Goal: Information Seeking & Learning: Find specific fact

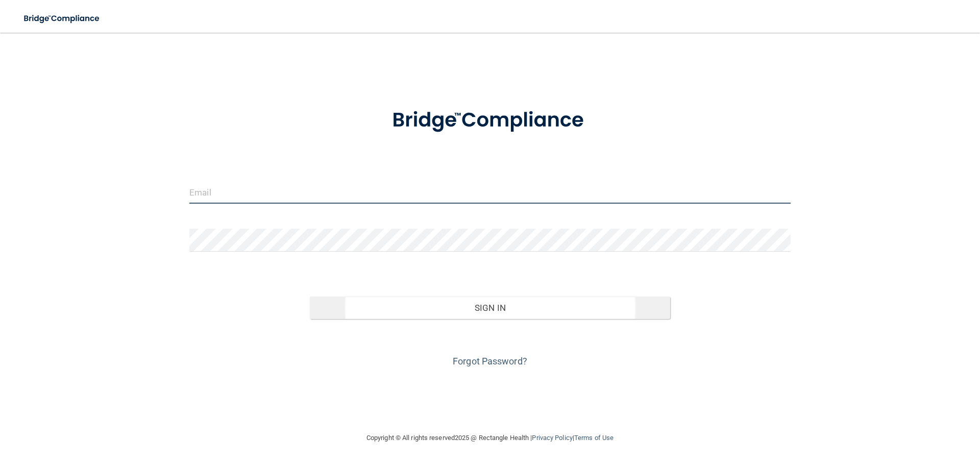
type input "[EMAIL_ADDRESS][DOMAIN_NAME]"
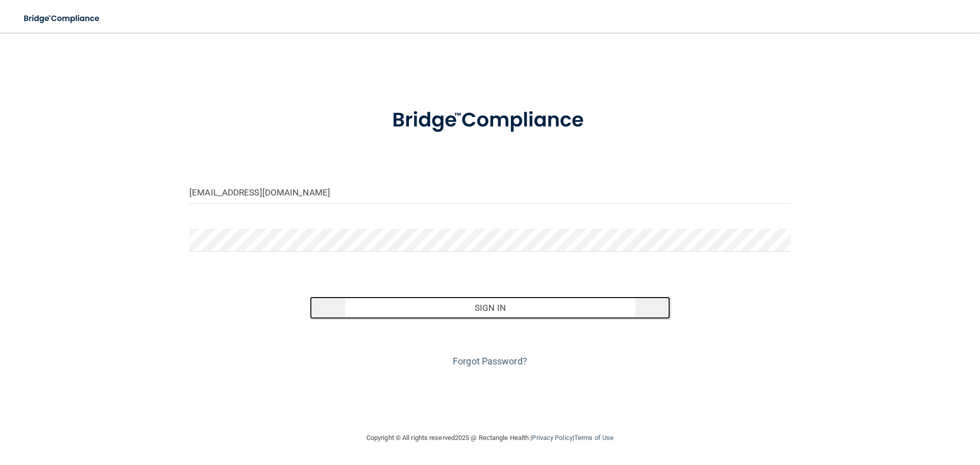
click at [489, 313] on button "Sign In" at bounding box center [490, 308] width 361 height 22
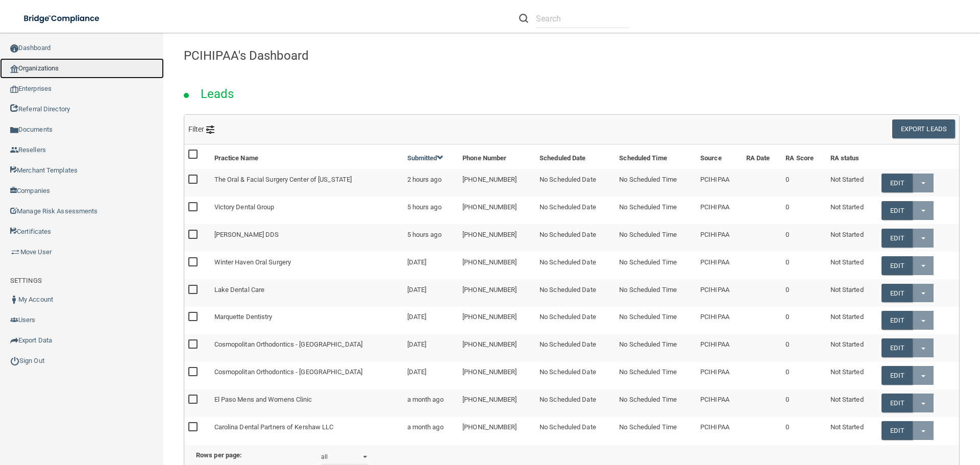
click at [65, 67] on link "Organizations" at bounding box center [82, 68] width 164 height 20
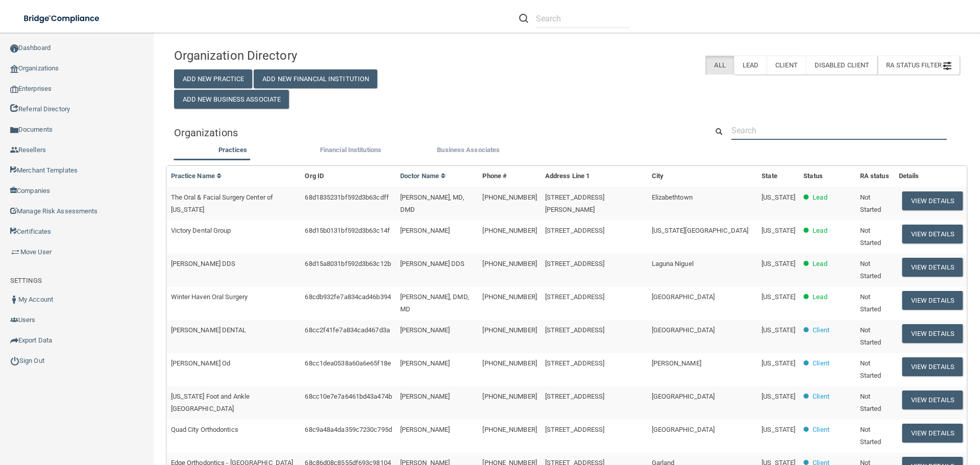
click at [772, 133] on input "text" at bounding box center [838, 130] width 215 height 19
paste input "Patriot Dental"
type input "Patriot Dental"
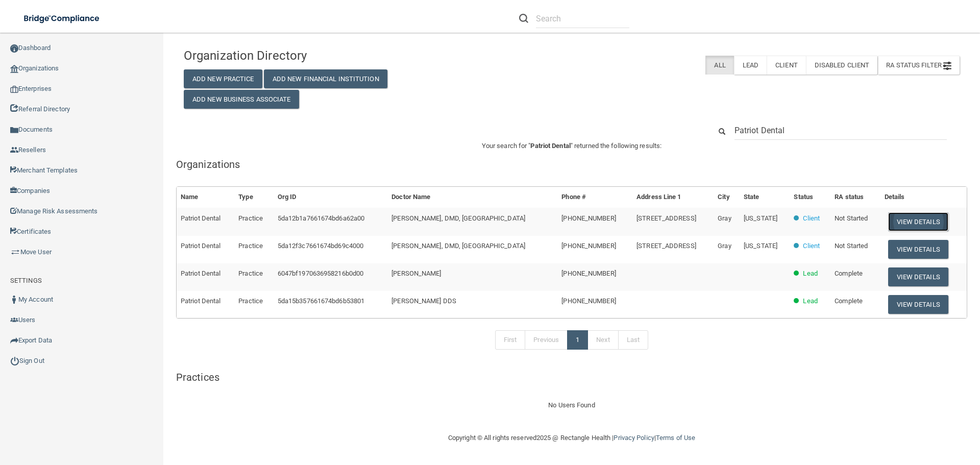
click at [918, 219] on button "View Details" at bounding box center [918, 221] width 60 height 19
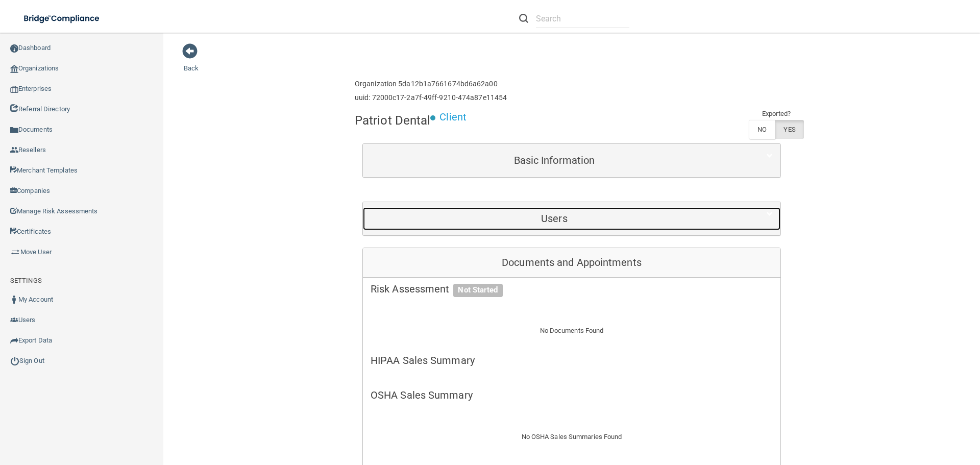
click at [574, 220] on h5 "Users" at bounding box center [554, 218] width 367 height 11
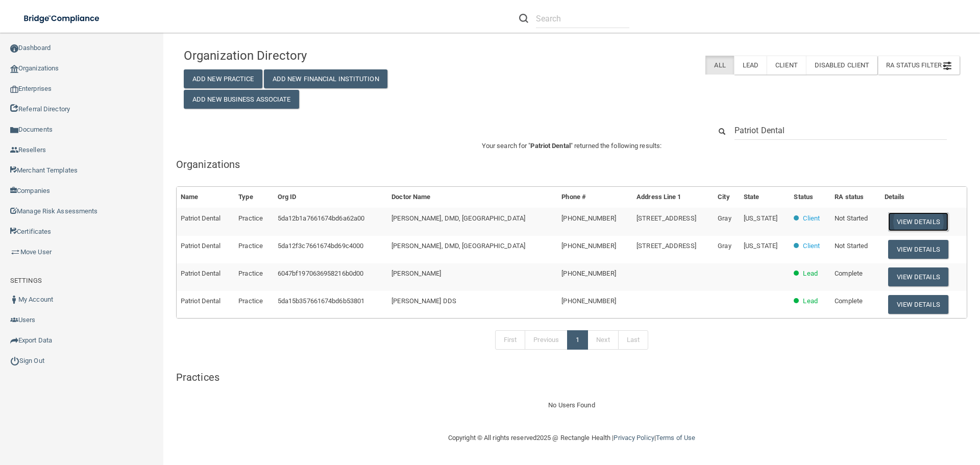
click at [896, 223] on button "View Details" at bounding box center [918, 221] width 60 height 19
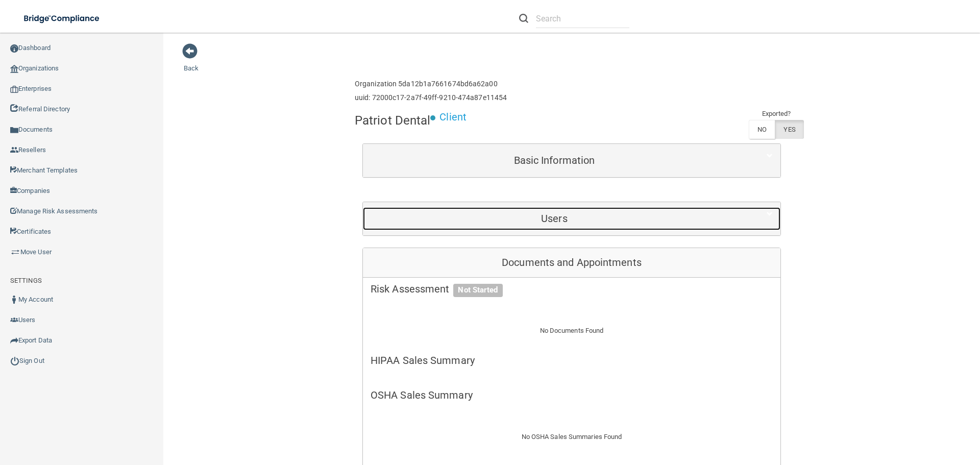
click at [569, 221] on h5 "Users" at bounding box center [554, 218] width 367 height 11
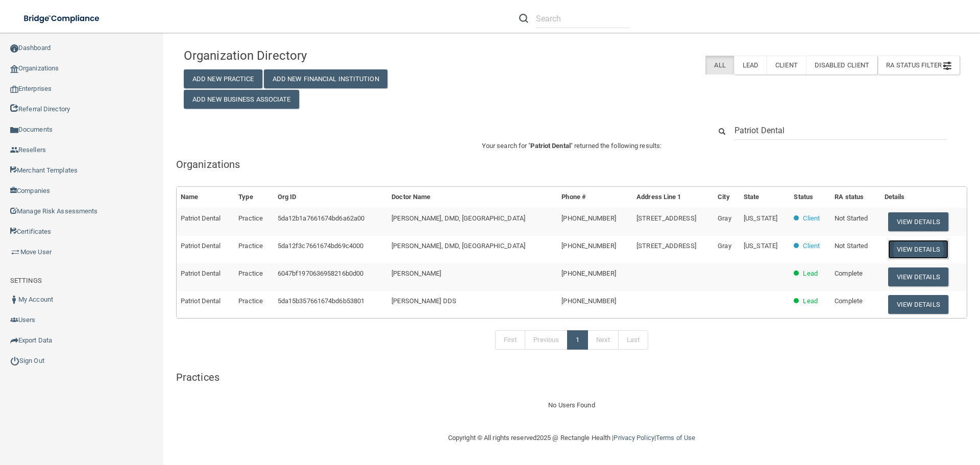
click at [888, 247] on button "View Details" at bounding box center [918, 249] width 60 height 19
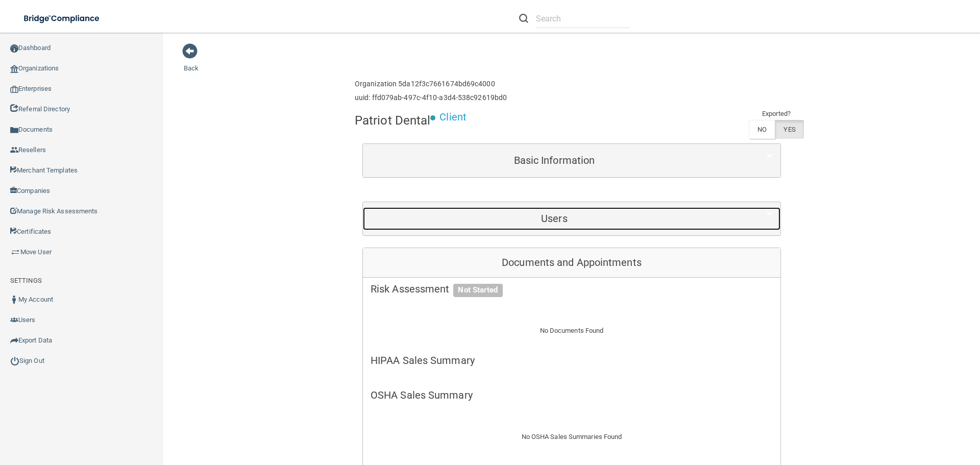
click at [566, 216] on h5 "Users" at bounding box center [554, 218] width 367 height 11
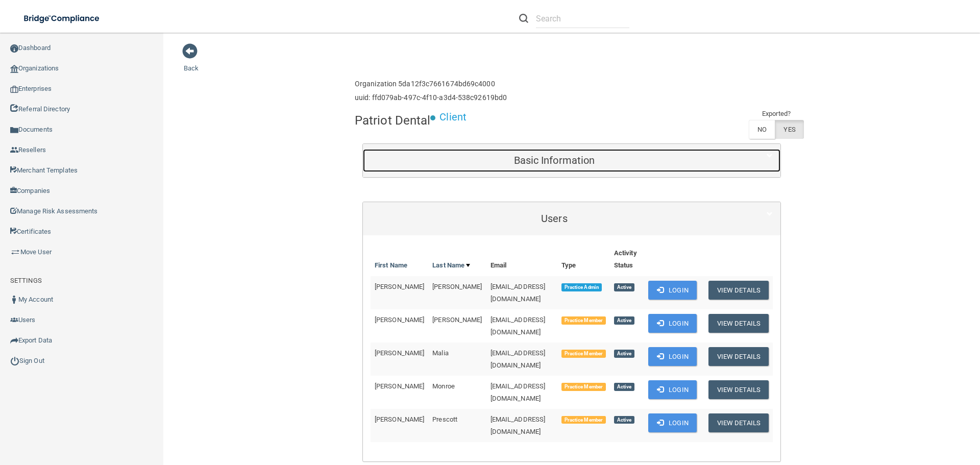
click at [571, 158] on h5 "Basic Information" at bounding box center [554, 160] width 367 height 11
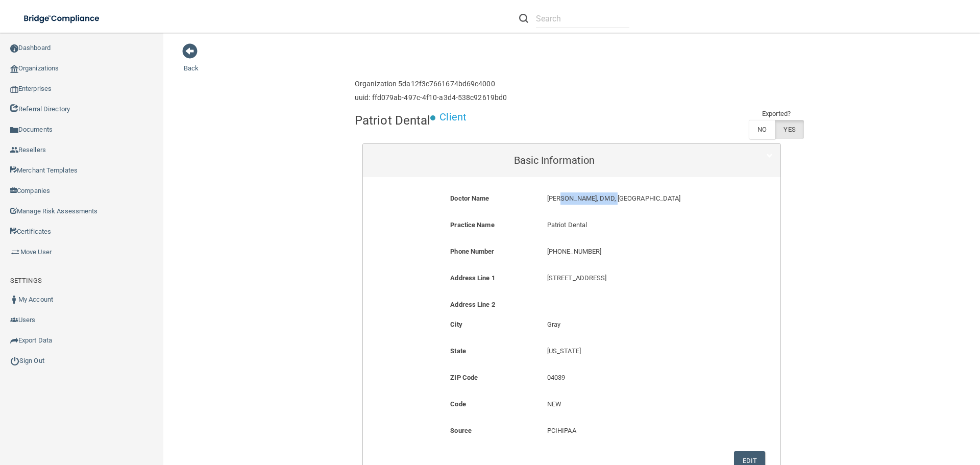
drag, startPoint x: 602, startPoint y: 198, endPoint x: 554, endPoint y: 202, distance: 48.2
click at [554, 202] on p "[PERSON_NAME], DMD, [GEOGRAPHIC_DATA]" at bounding box center [636, 198] width 178 height 12
copy p "[PERSON_NAME]"
click at [56, 364] on link "Sign Out" at bounding box center [82, 361] width 164 height 20
